Goal: Transaction & Acquisition: Purchase product/service

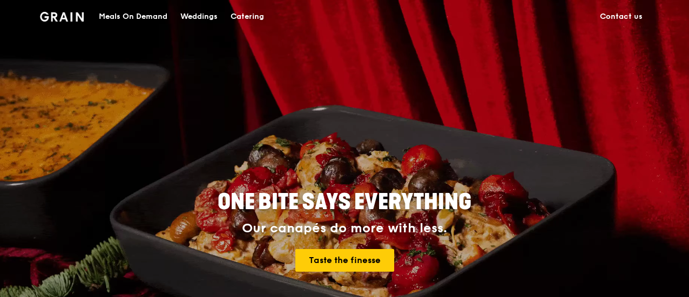
click at [247, 15] on div "Catering" at bounding box center [247, 17] width 33 height 32
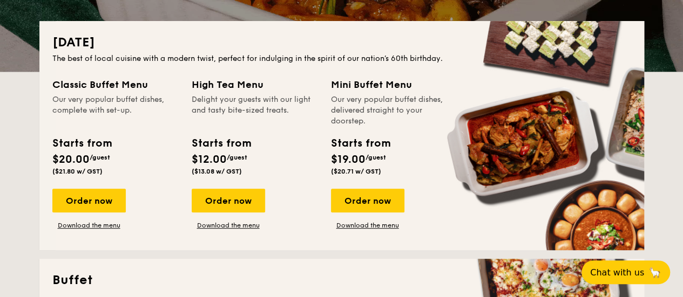
scroll to position [216, 0]
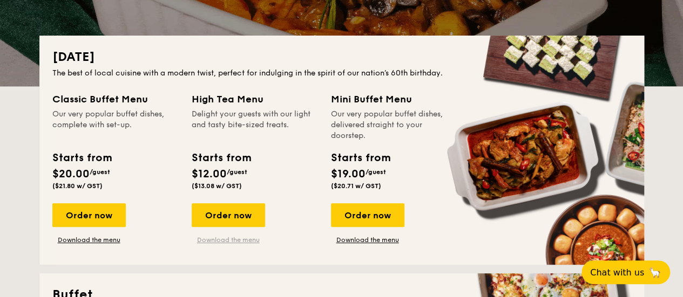
click at [229, 237] on link "Download the menu" at bounding box center [228, 240] width 73 height 9
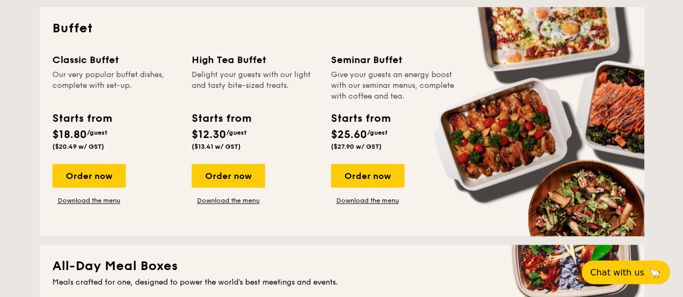
scroll to position [486, 0]
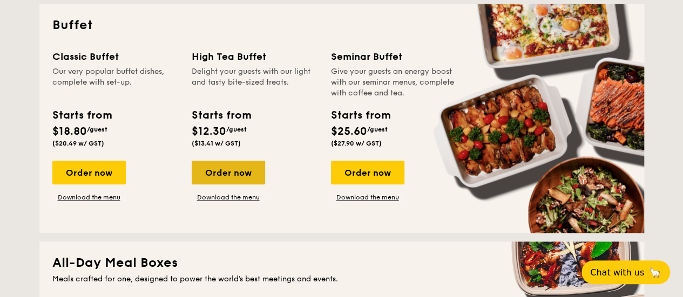
click at [237, 177] on div "Order now" at bounding box center [228, 173] width 73 height 24
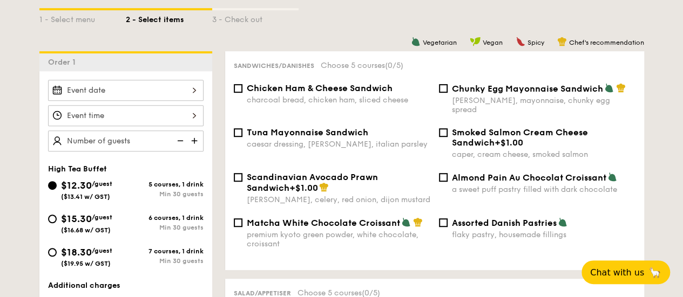
scroll to position [270, 0]
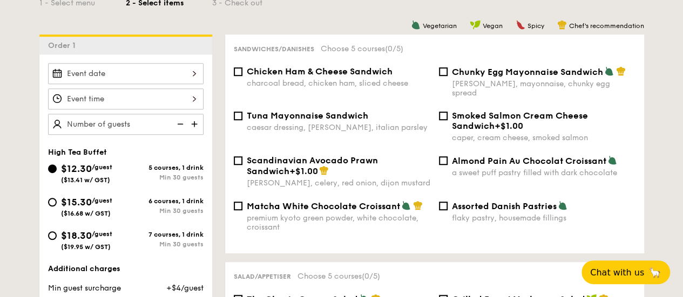
click at [215, 29] on div "1 - Select menu 2 - Select items 3 - Check out" at bounding box center [341, -1] width 605 height 69
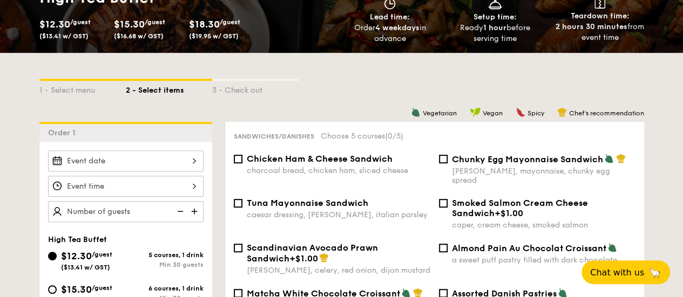
scroll to position [108, 0]
